Goal: Use online tool/utility

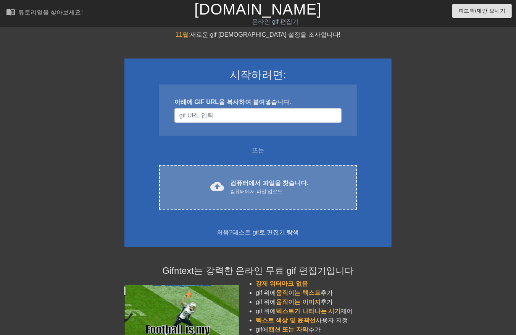
click at [251, 182] on font "컴퓨터에서 파일을 찾습니다." at bounding box center [269, 183] width 78 height 6
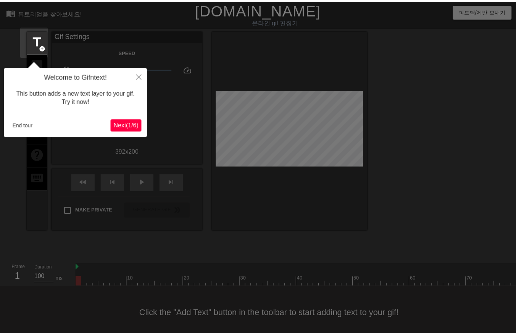
scroll to position [12, 0]
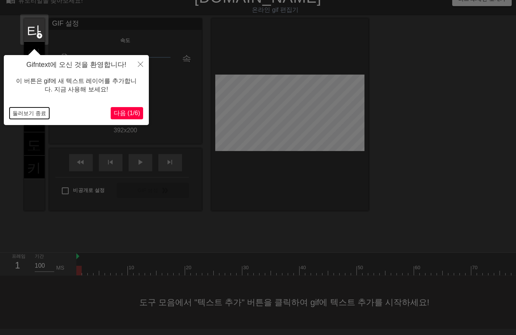
click at [24, 115] on button "둘러보기 종료" at bounding box center [30, 112] width 40 height 11
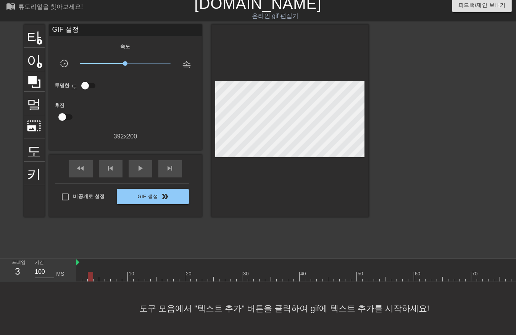
drag, startPoint x: 79, startPoint y: 272, endPoint x: 87, endPoint y: 277, distance: 9.5
click at [85, 278] on div "10 20 30 40 50 60 70 80 90 100 110 120 130 140 150 160" at bounding box center [296, 270] width 440 height 23
drag, startPoint x: 86, startPoint y: 268, endPoint x: 133, endPoint y: 275, distance: 47.9
click at [131, 272] on div at bounding box center [130, 277] width 5 height 10
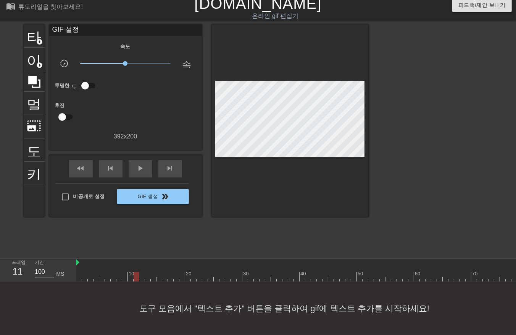
drag, startPoint x: 136, startPoint y: 272, endPoint x: 139, endPoint y: 273, distance: 3.8
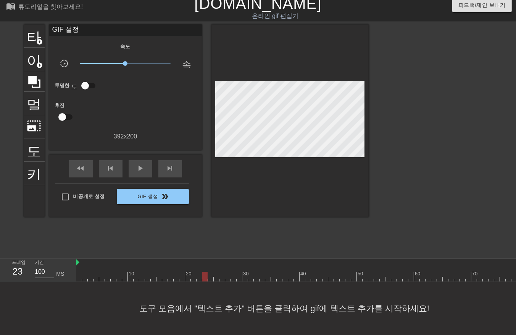
drag, startPoint x: 203, startPoint y: 271, endPoint x: 209, endPoint y: 274, distance: 6.3
drag, startPoint x: 223, startPoint y: 270, endPoint x: 224, endPoint y: 275, distance: 4.8
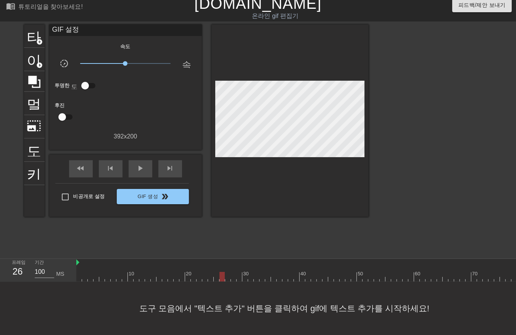
drag, startPoint x: 245, startPoint y: 271, endPoint x: 247, endPoint y: 276, distance: 5.3
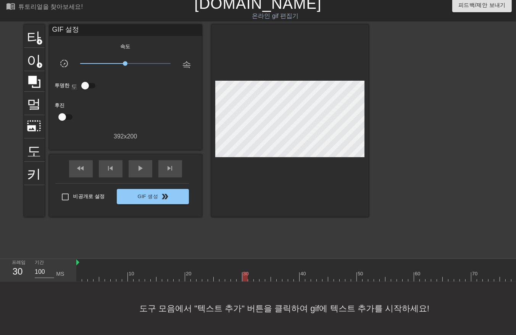
drag, startPoint x: 249, startPoint y: 270, endPoint x: 249, endPoint y: 276, distance: 6.5
drag, startPoint x: 255, startPoint y: 270, endPoint x: 258, endPoint y: 275, distance: 6.0
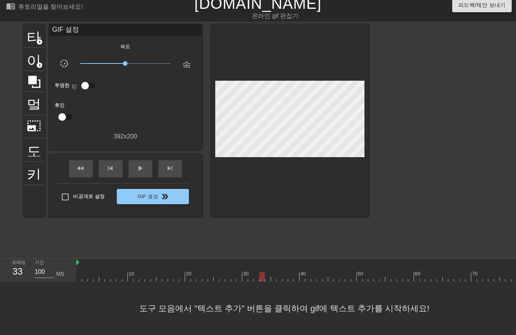
drag, startPoint x: 261, startPoint y: 270, endPoint x: 264, endPoint y: 275, distance: 5.3
drag, startPoint x: 267, startPoint y: 272, endPoint x: 269, endPoint y: 275, distance: 3.9
drag, startPoint x: 273, startPoint y: 270, endPoint x: 277, endPoint y: 276, distance: 6.9
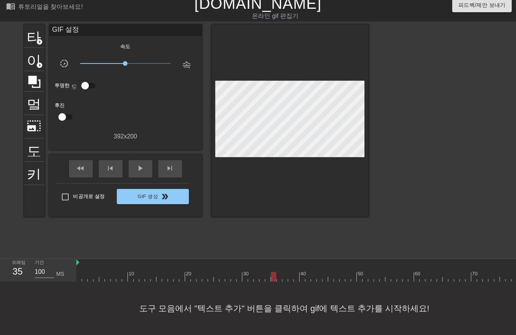
drag, startPoint x: 295, startPoint y: 269, endPoint x: 297, endPoint y: 276, distance: 6.8
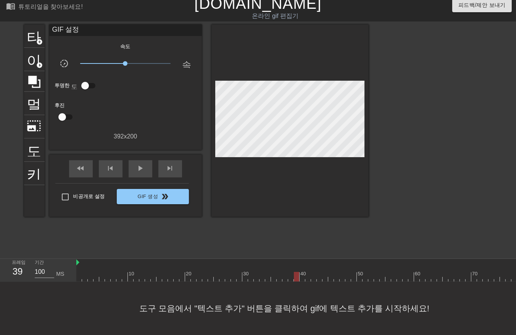
drag, startPoint x: 312, startPoint y: 271, endPoint x: 312, endPoint y: 276, distance: 4.6
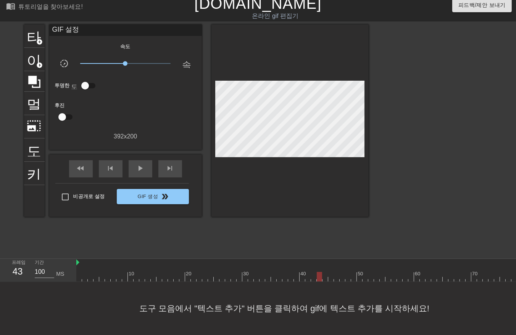
drag, startPoint x: 323, startPoint y: 272, endPoint x: 327, endPoint y: 276, distance: 5.7
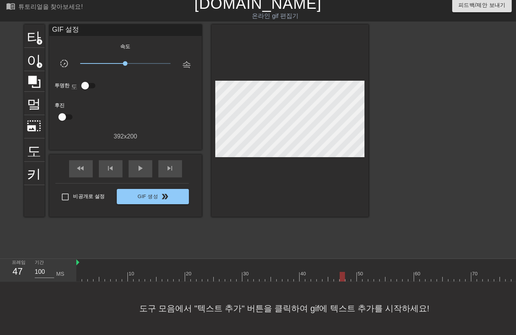
drag, startPoint x: 342, startPoint y: 271, endPoint x: 341, endPoint y: 276, distance: 4.6
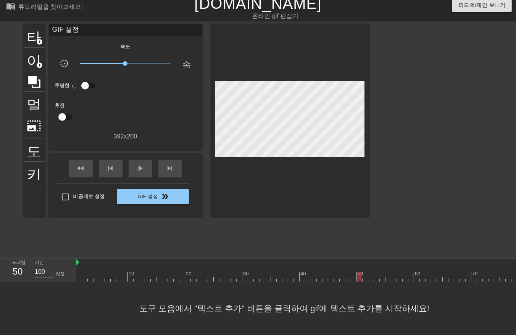
drag, startPoint x: 364, startPoint y: 270, endPoint x: 365, endPoint y: 276, distance: 5.8
drag, startPoint x: 375, startPoint y: 270, endPoint x: 379, endPoint y: 272, distance: 4.6
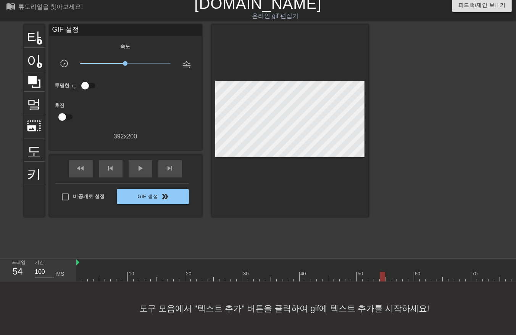
drag, startPoint x: 387, startPoint y: 270, endPoint x: 392, endPoint y: 273, distance: 5.8
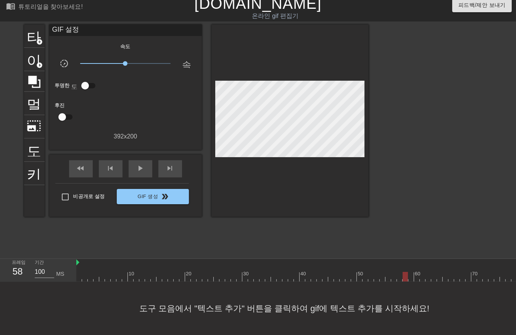
drag, startPoint x: 404, startPoint y: 269, endPoint x: 409, endPoint y: 273, distance: 6.8
drag, startPoint x: 416, startPoint y: 269, endPoint x: 422, endPoint y: 272, distance: 6.2
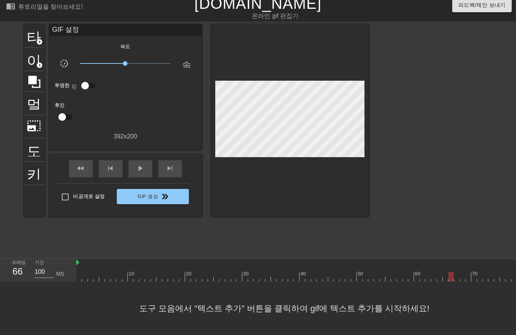
drag, startPoint x: 451, startPoint y: 270, endPoint x: 451, endPoint y: 274, distance: 4.2
drag, startPoint x: 455, startPoint y: 270, endPoint x: 459, endPoint y: 275, distance: 6.6
drag, startPoint x: 461, startPoint y: 269, endPoint x: 463, endPoint y: 272, distance: 4.4
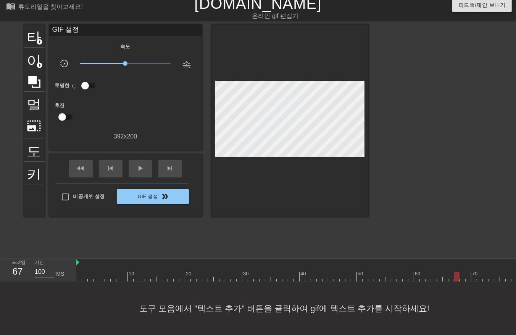
drag, startPoint x: 473, startPoint y: 272, endPoint x: 473, endPoint y: 276, distance: 4.6
drag, startPoint x: 479, startPoint y: 269, endPoint x: 479, endPoint y: 274, distance: 5.0
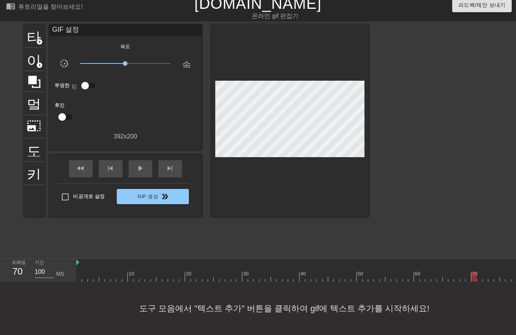
drag, startPoint x: 487, startPoint y: 268, endPoint x: 486, endPoint y: 272, distance: 3.8
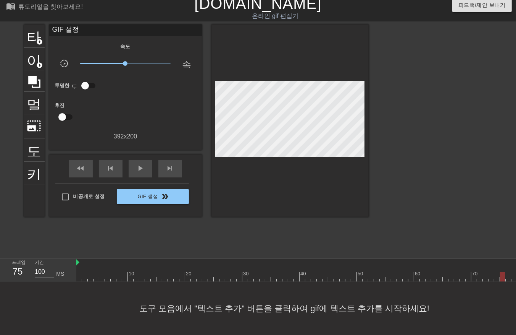
drag, startPoint x: 501, startPoint y: 270, endPoint x: 495, endPoint y: 273, distance: 6.5
drag, startPoint x: 507, startPoint y: 269, endPoint x: 513, endPoint y: 277, distance: 9.3
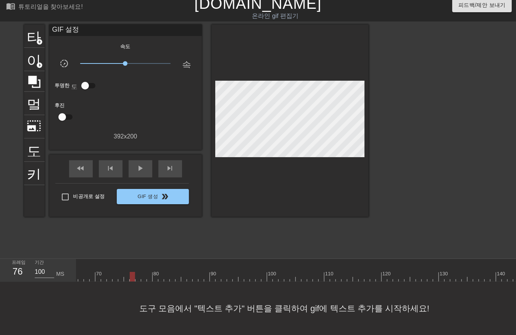
drag, startPoint x: 138, startPoint y: 270, endPoint x: 142, endPoint y: 274, distance: 5.1
click at [140, 272] on div at bounding box center [210, 277] width 1020 height 10
drag, startPoint x: 142, startPoint y: 269, endPoint x: 146, endPoint y: 273, distance: 5.7
click at [144, 272] on div at bounding box center [210, 277] width 1020 height 10
click at [149, 272] on div at bounding box center [210, 277] width 1020 height 10
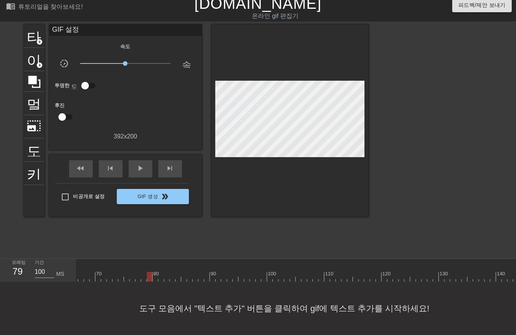
click at [154, 273] on div at bounding box center [210, 277] width 1020 height 10
drag, startPoint x: 159, startPoint y: 270, endPoint x: 163, endPoint y: 273, distance: 5.2
click at [161, 272] on div at bounding box center [210, 277] width 1020 height 10
click at [165, 272] on div at bounding box center [210, 277] width 1020 height 10
drag, startPoint x: 172, startPoint y: 270, endPoint x: 175, endPoint y: 273, distance: 4.3
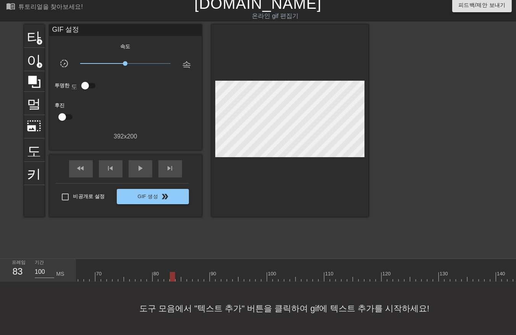
click at [172, 272] on div at bounding box center [210, 277] width 1020 height 10
drag, startPoint x: 178, startPoint y: 269, endPoint x: 181, endPoint y: 272, distance: 4.1
click at [178, 272] on div at bounding box center [210, 277] width 1020 height 10
drag, startPoint x: 184, startPoint y: 270, endPoint x: 189, endPoint y: 273, distance: 6.0
click at [184, 272] on div at bounding box center [210, 277] width 1020 height 10
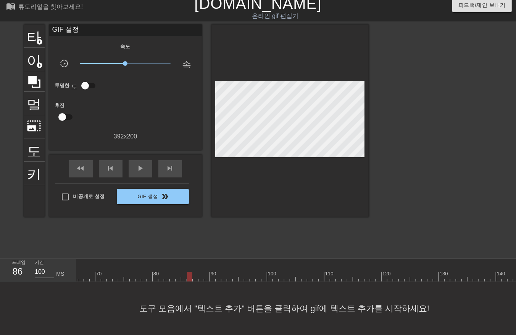
drag, startPoint x: 188, startPoint y: 270, endPoint x: 192, endPoint y: 273, distance: 4.9
click at [189, 272] on div at bounding box center [210, 277] width 1020 height 10
click at [194, 274] on div at bounding box center [210, 277] width 1020 height 10
drag, startPoint x: 199, startPoint y: 270, endPoint x: 205, endPoint y: 272, distance: 6.2
click at [200, 272] on div at bounding box center [210, 277] width 1020 height 10
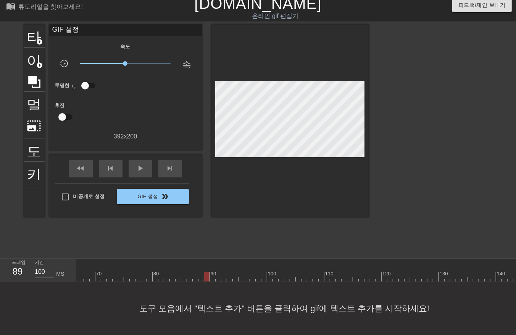
drag, startPoint x: 205, startPoint y: 270, endPoint x: 213, endPoint y: 272, distance: 7.5
click at [206, 272] on div at bounding box center [210, 277] width 1020 height 10
click at [212, 273] on div at bounding box center [210, 277] width 1020 height 10
drag, startPoint x: 216, startPoint y: 270, endPoint x: 219, endPoint y: 273, distance: 4.6
click at [217, 273] on div at bounding box center [210, 277] width 1020 height 10
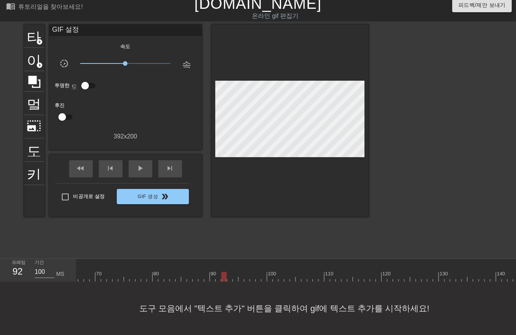
click at [223, 273] on div at bounding box center [210, 277] width 1020 height 10
click at [228, 272] on div at bounding box center [210, 277] width 1020 height 10
drag, startPoint x: 233, startPoint y: 270, endPoint x: 238, endPoint y: 274, distance: 6.5
click at [233, 272] on div at bounding box center [210, 277] width 1020 height 10
drag, startPoint x: 239, startPoint y: 270, endPoint x: 244, endPoint y: 273, distance: 6.4
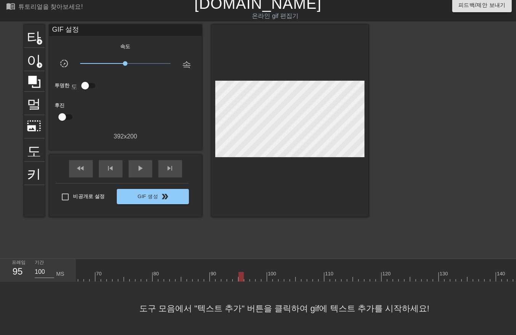
click at [240, 273] on div at bounding box center [210, 277] width 1020 height 10
drag, startPoint x: 245, startPoint y: 271, endPoint x: 250, endPoint y: 273, distance: 5.1
click at [245, 274] on div at bounding box center [210, 277] width 1020 height 10
click at [251, 272] on div at bounding box center [210, 277] width 1020 height 10
click at [256, 273] on div at bounding box center [210, 277] width 1020 height 10
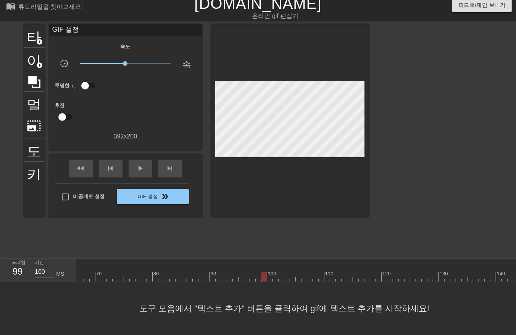
drag, startPoint x: 262, startPoint y: 270, endPoint x: 259, endPoint y: 272, distance: 4.1
click at [262, 272] on div at bounding box center [210, 277] width 1020 height 10
drag, startPoint x: 270, startPoint y: 270, endPoint x: 273, endPoint y: 277, distance: 7.7
click at [270, 276] on div "10 20 30 40 50 60 70 80 90 100 110 120 130 140 150 160" at bounding box center [296, 270] width 440 height 23
click at [274, 273] on div at bounding box center [210, 277] width 1020 height 10
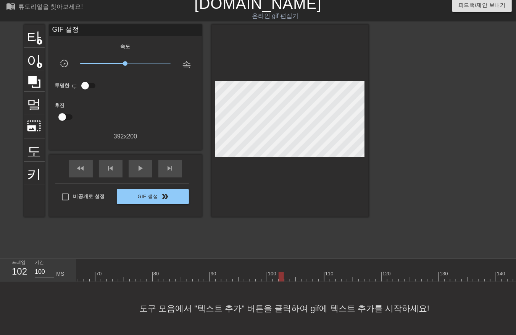
drag, startPoint x: 280, startPoint y: 270, endPoint x: 286, endPoint y: 273, distance: 7.5
click at [281, 273] on div at bounding box center [210, 277] width 1020 height 10
click at [286, 273] on div at bounding box center [210, 277] width 1020 height 10
drag, startPoint x: 290, startPoint y: 270, endPoint x: 293, endPoint y: 275, distance: 6.0
click at [292, 274] on div at bounding box center [210, 277] width 1020 height 10
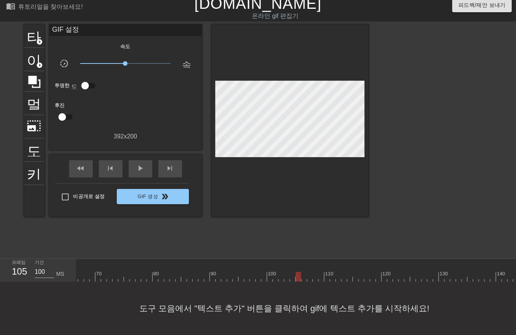
click at [298, 273] on div at bounding box center [210, 277] width 1020 height 10
drag, startPoint x: 302, startPoint y: 268, endPoint x: 304, endPoint y: 272, distance: 4.5
click at [303, 272] on div at bounding box center [210, 277] width 1020 height 10
drag, startPoint x: 310, startPoint y: 269, endPoint x: 310, endPoint y: 276, distance: 6.9
click at [309, 273] on div at bounding box center [210, 277] width 1020 height 10
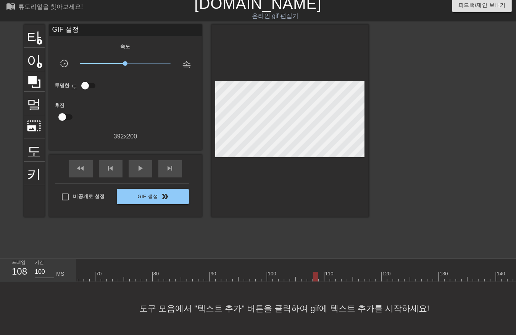
click at [315, 272] on div at bounding box center [210, 277] width 1020 height 10
click at [319, 272] on div at bounding box center [210, 277] width 1020 height 10
drag, startPoint x: 325, startPoint y: 269, endPoint x: 329, endPoint y: 274, distance: 6.6
click at [327, 274] on div at bounding box center [210, 277] width 1020 height 10
drag, startPoint x: 330, startPoint y: 270, endPoint x: 331, endPoint y: 277, distance: 6.2
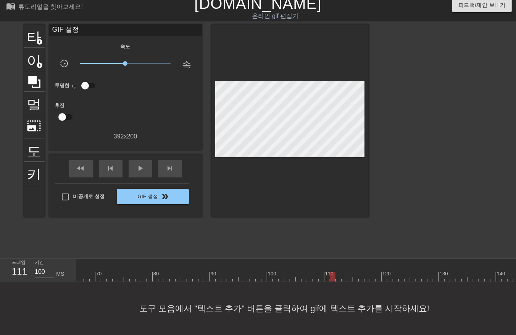
click at [332, 275] on div "10 20 30 40 50 60 70 80 90 100 110 120 130 140 150 160" at bounding box center [296, 270] width 440 height 23
drag
click at [337, 273] on div at bounding box center [210, 277] width 1020 height 10
click at [342, 272] on div at bounding box center [210, 277] width 1020 height 10
click at [348, 272] on div at bounding box center [210, 277] width 1020 height 10
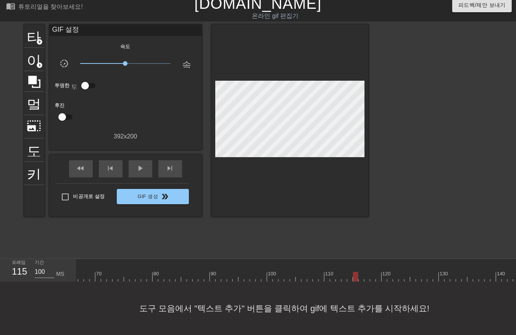
click at [356, 272] on div at bounding box center [210, 277] width 1020 height 10
drag, startPoint x: 361, startPoint y: 268, endPoint x: 366, endPoint y: 274, distance: 8.2
click at [362, 272] on div at bounding box center [210, 277] width 1020 height 10
drag, startPoint x: 366, startPoint y: 268, endPoint x: 370, endPoint y: 278, distance: 10.2
click at [367, 272] on div at bounding box center [210, 277] width 1020 height 10
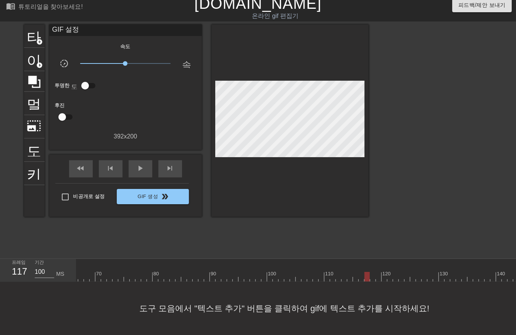
click at [371, 273] on div at bounding box center [210, 277] width 1020 height 10
click at [377, 272] on div at bounding box center [210, 277] width 1020 height 10
click at [383, 272] on div at bounding box center [210, 277] width 1020 height 10
click at [388, 272] on div at bounding box center [210, 277] width 1020 height 10
drag, startPoint x: 394, startPoint y: 268, endPoint x: 396, endPoint y: 274, distance: 6.0
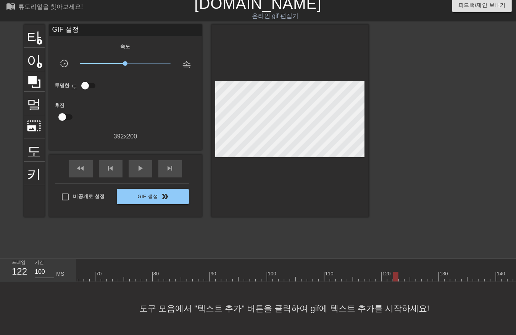
click at [394, 272] on div at bounding box center [210, 277] width 1020 height 10
click at [399, 272] on div at bounding box center [210, 277] width 1020 height 10
drag, startPoint x: 406, startPoint y: 268, endPoint x: 406, endPoint y: 274, distance: 5.7
click at [406, 272] on div at bounding box center [210, 277] width 1020 height 10
drag, startPoint x: 412, startPoint y: 267, endPoint x: 414, endPoint y: 270, distance: 4.1
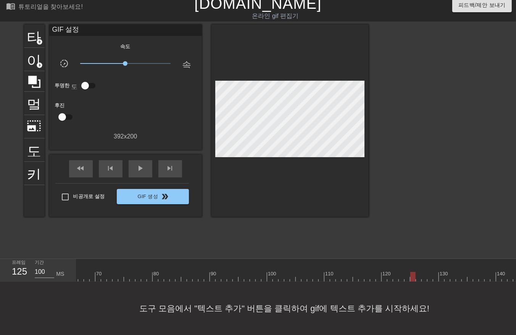
click at [412, 272] on div at bounding box center [210, 277] width 1020 height 10
drag, startPoint x: 417, startPoint y: 265, endPoint x: 418, endPoint y: 270, distance: 5.2
click at [418, 272] on div at bounding box center [210, 277] width 1020 height 10
drag, startPoint x: 423, startPoint y: 269, endPoint x: 428, endPoint y: 273, distance: 6.3
click at [424, 272] on div at bounding box center [210, 277] width 1020 height 10
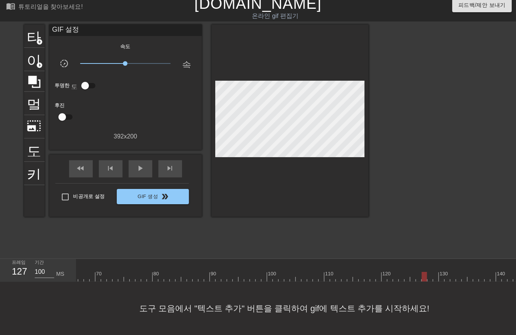
click at [430, 273] on div at bounding box center [210, 277] width 1020 height 10
drag, startPoint x: 434, startPoint y: 271, endPoint x: 435, endPoint y: 275, distance: 4.3
click at [434, 273] on div at bounding box center [210, 277] width 1020 height 10
click at [438, 273] on div at bounding box center [210, 277] width 1020 height 10
click at [445, 273] on div at bounding box center [210, 277] width 1020 height 10
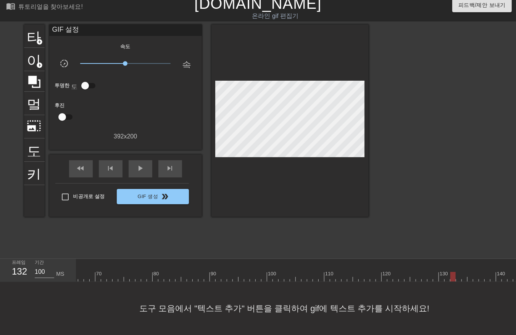
click at [452, 272] on div at bounding box center [210, 277] width 1020 height 10
click at [459, 272] on div at bounding box center [210, 277] width 1020 height 10
click at [463, 272] on div at bounding box center [210, 277] width 1020 height 10
click at [469, 272] on div at bounding box center [210, 277] width 1020 height 10
click at [475, 272] on div at bounding box center [210, 277] width 1020 height 10
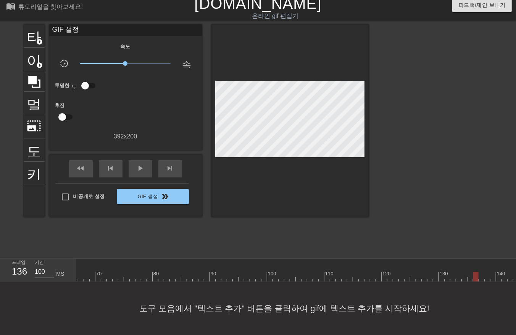
click at [479, 272] on div at bounding box center [210, 277] width 1020 height 10
drag, startPoint x: 486, startPoint y: 269, endPoint x: 490, endPoint y: 274, distance: 6.8
click at [487, 273] on div at bounding box center [210, 277] width 1020 height 10
click at [490, 272] on div at bounding box center [210, 277] width 1020 height 10
click at [493, 272] on div at bounding box center [210, 277] width 1020 height 10
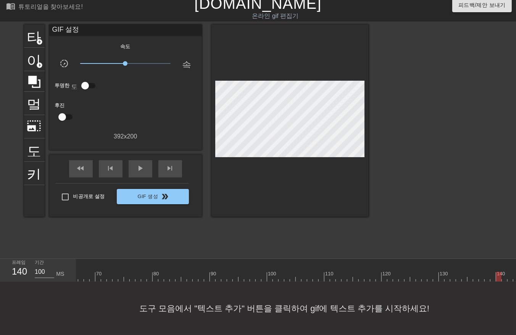
click at [498, 272] on div at bounding box center [210, 277] width 1020 height 10
drag, startPoint x: 504, startPoint y: 270, endPoint x: 510, endPoint y: 277, distance: 9.2
click at [506, 273] on div at bounding box center [210, 277] width 1020 height 10
click at [509, 272] on div at bounding box center [210, 277] width 1020 height 10
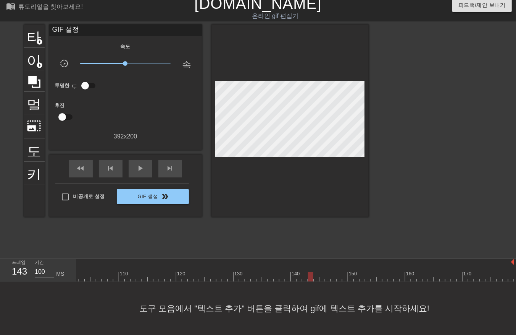
click at [311, 272] on div at bounding box center [5, 277] width 1020 height 10
click at [316, 272] on div at bounding box center [5, 277] width 1020 height 10
click at [322, 272] on div at bounding box center [5, 277] width 1020 height 10
click at [326, 272] on div at bounding box center [5, 277] width 1020 height 10
click at [333, 272] on div at bounding box center [5, 277] width 1020 height 10
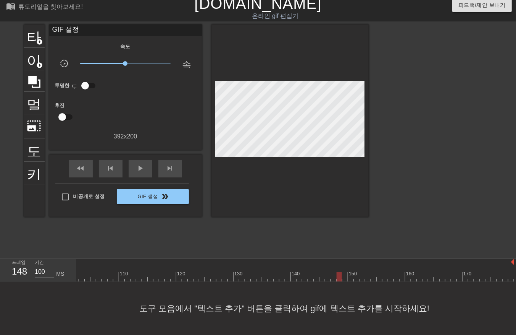
drag, startPoint x: 338, startPoint y: 269, endPoint x: 343, endPoint y: 270, distance: 4.3
click at [339, 272] on div at bounding box center [5, 277] width 1020 height 10
click at [344, 272] on div at bounding box center [5, 277] width 1020 height 10
click at [350, 272] on div at bounding box center [5, 277] width 1020 height 10
click at [356, 272] on div at bounding box center [5, 277] width 1020 height 10
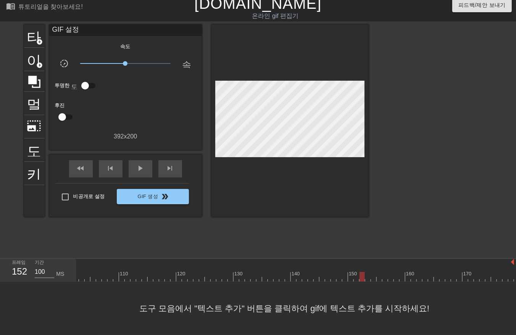
drag, startPoint x: 361, startPoint y: 270, endPoint x: 369, endPoint y: 272, distance: 7.8
click at [362, 272] on div at bounding box center [5, 277] width 1020 height 10
drag, startPoint x: 366, startPoint y: 270, endPoint x: 371, endPoint y: 272, distance: 5.2
click at [367, 272] on div at bounding box center [5, 277] width 1020 height 10
drag, startPoint x: 372, startPoint y: 268, endPoint x: 378, endPoint y: 275, distance: 9.5
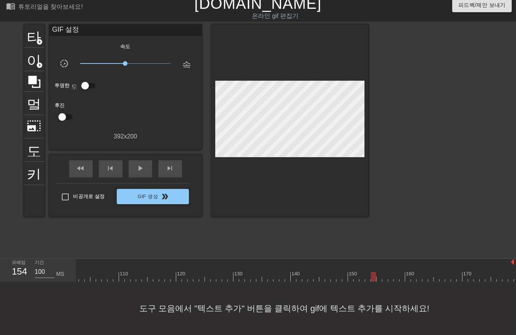
click at [372, 272] on div at bounding box center [5, 277] width 1020 height 10
drag, startPoint x: 377, startPoint y: 268, endPoint x: 385, endPoint y: 276, distance: 11.3
click at [378, 272] on div at bounding box center [5, 277] width 1020 height 10
click at [384, 272] on div at bounding box center [5, 277] width 1020 height 10
drag, startPoint x: 391, startPoint y: 269, endPoint x: 394, endPoint y: 273, distance: 5.7
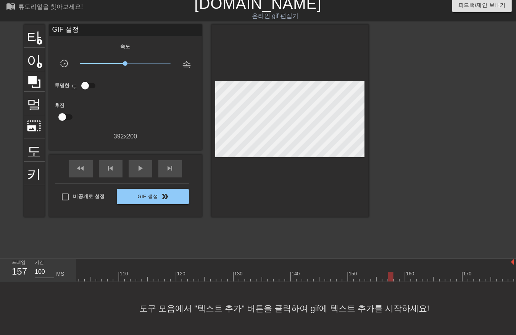
click at [391, 272] on div at bounding box center [5, 277] width 1020 height 10
drag, startPoint x: 395, startPoint y: 269, endPoint x: 396, endPoint y: 273, distance: 4.4
click at [396, 273] on div at bounding box center [5, 277] width 1020 height 10
drag, startPoint x: 399, startPoint y: 270, endPoint x: 404, endPoint y: 277, distance: 8.1
click at [400, 275] on div "10 20 30 40 50 60 70 80 90 100 110 120 130 140 150 160" at bounding box center [5, 270] width 1020 height 23
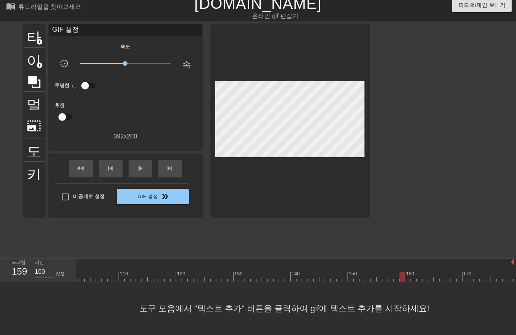
drag, startPoint x: 408, startPoint y: 269, endPoint x: 408, endPoint y: 273, distance: 4.2
click at [408, 273] on div at bounding box center [5, 277] width 1020 height 10
click at [413, 272] on div at bounding box center [5, 277] width 1020 height 10
drag, startPoint x: 417, startPoint y: 269, endPoint x: 421, endPoint y: 275, distance: 7.2
click at [418, 273] on div at bounding box center [5, 277] width 1020 height 10
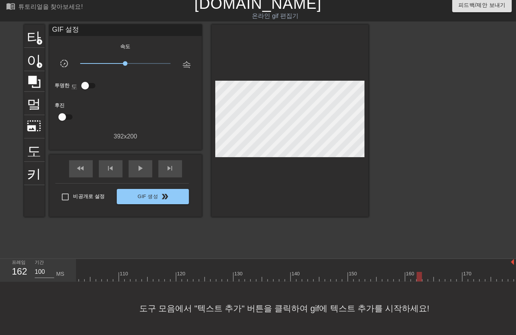
click at [423, 272] on div at bounding box center [5, 277] width 1020 height 10
drag, startPoint x: 428, startPoint y: 267, endPoint x: 433, endPoint y: 275, distance: 9.8
click at [430, 272] on div at bounding box center [5, 277] width 1020 height 10
drag, startPoint x: 434, startPoint y: 269, endPoint x: 440, endPoint y: 276, distance: 9.5
click at [436, 272] on div at bounding box center [5, 277] width 1020 height 10
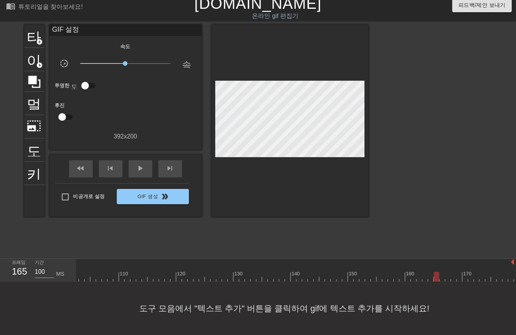
drag, startPoint x: 441, startPoint y: 269, endPoint x: 442, endPoint y: 273, distance: 4.6
click at [441, 272] on div at bounding box center [5, 277] width 1020 height 10
click at [446, 272] on div at bounding box center [5, 277] width 1020 height 10
click at [453, 272] on div at bounding box center [5, 277] width 1020 height 10
drag, startPoint x: 459, startPoint y: 270, endPoint x: 462, endPoint y: 274, distance: 4.9
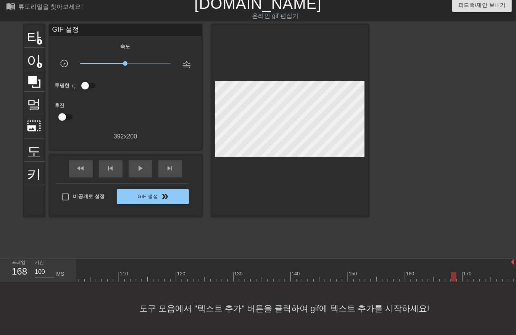
click at [459, 273] on div at bounding box center [5, 277] width 1020 height 10
click at [464, 273] on div at bounding box center [5, 277] width 1020 height 10
click at [470, 272] on div at bounding box center [5, 277] width 1020 height 10
drag, startPoint x: 474, startPoint y: 267, endPoint x: 477, endPoint y: 273, distance: 7.2
click at [475, 272] on div at bounding box center [5, 277] width 1020 height 10
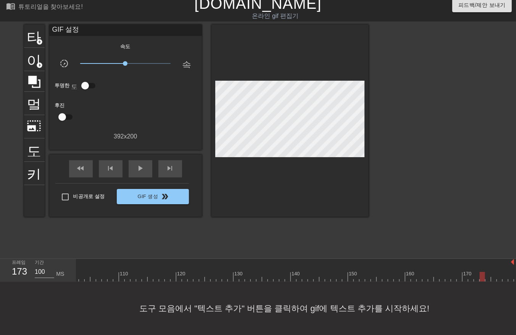
drag, startPoint x: 482, startPoint y: 267, endPoint x: 489, endPoint y: 270, distance: 7.5
click at [482, 272] on div at bounding box center [5, 277] width 1020 height 10
drag, startPoint x: 489, startPoint y: 267, endPoint x: 490, endPoint y: 272, distance: 5.2
click at [488, 272] on div at bounding box center [5, 277] width 1020 height 10
drag, startPoint x: 495, startPoint y: 267, endPoint x: 495, endPoint y: 273, distance: 6.5
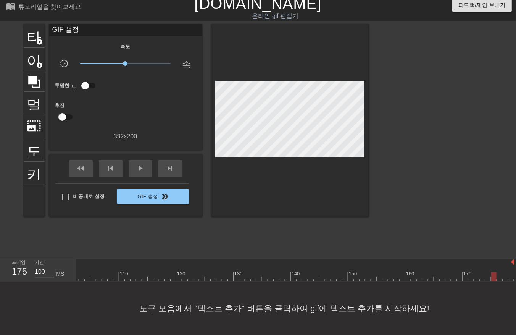
click at [495, 272] on div at bounding box center [5, 277] width 1020 height 10
